Goal: Find contact information: Find contact information

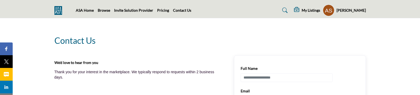
click at [323, 13] on profile-featured-9d57d186-dcdc-4fd1-8698-ebbedcf867ac "Show hide supplier dropdown" at bounding box center [329, 10] width 12 height 12
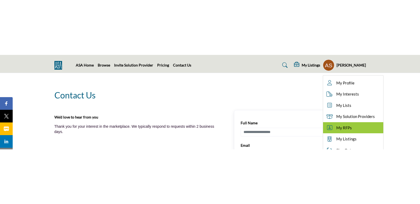
scroll to position [53, 0]
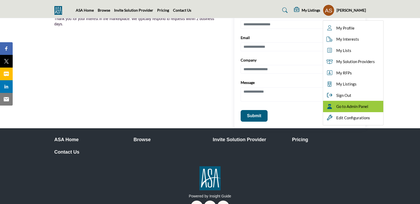
click at [343, 106] on span "Go to Admin Panel" at bounding box center [352, 107] width 32 height 6
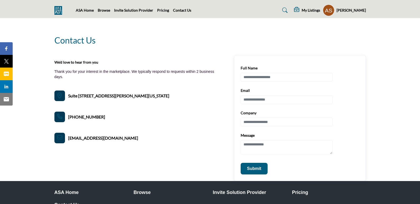
scroll to position [53, 0]
